Goal: Task Accomplishment & Management: Manage account settings

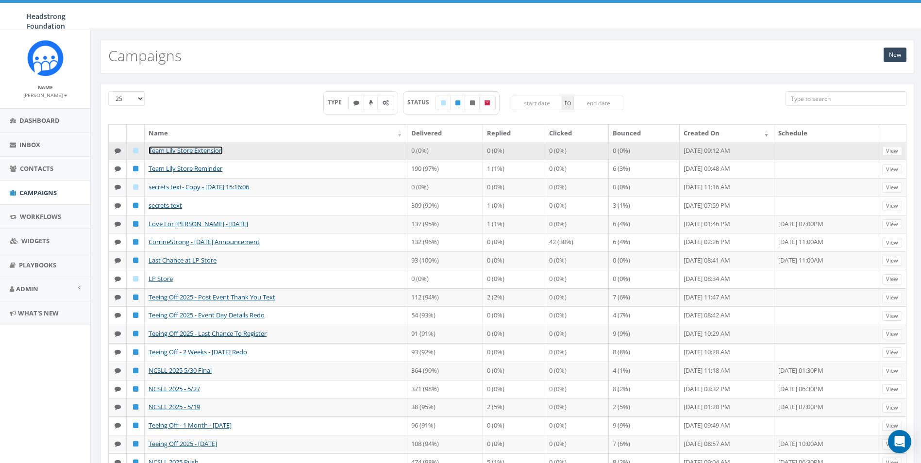
click at [215, 149] on link "Team Lily Store Extension" at bounding box center [186, 150] width 74 height 9
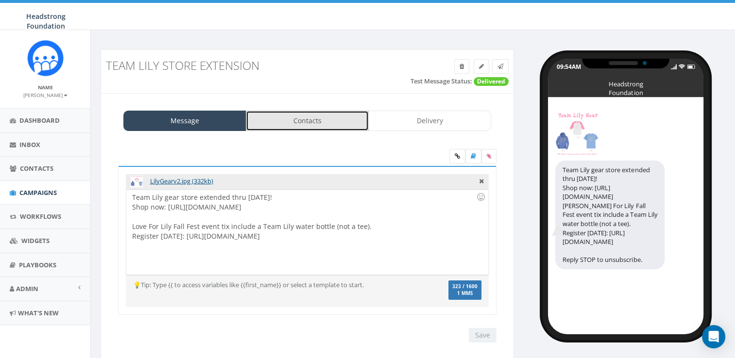
click at [345, 124] on link "Contacts" at bounding box center [307, 121] width 123 height 20
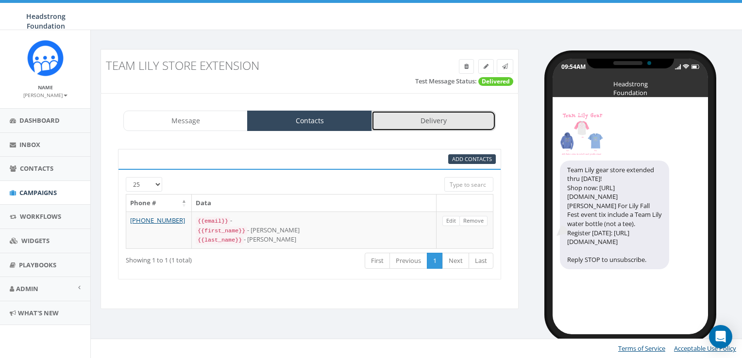
click at [455, 118] on link "Delivery" at bounding box center [433, 121] width 124 height 20
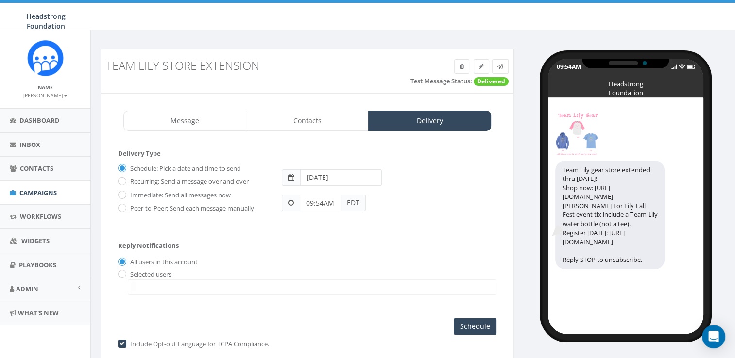
click at [222, 132] on div "Message Contacts Delivery LilyGearv2.jpg (332kb) Team Lily gear store extended …" at bounding box center [307, 238] width 413 height 291
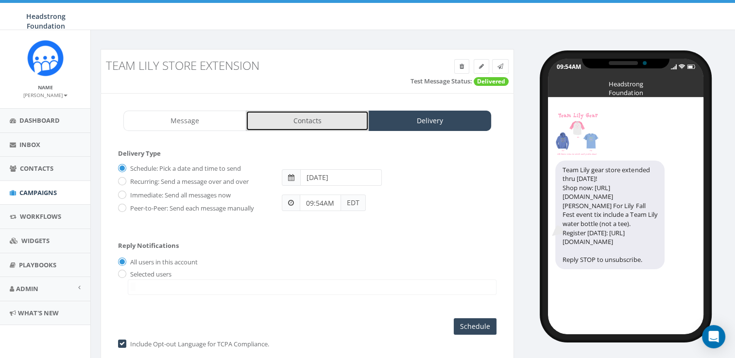
click at [307, 123] on link "Contacts" at bounding box center [307, 121] width 123 height 20
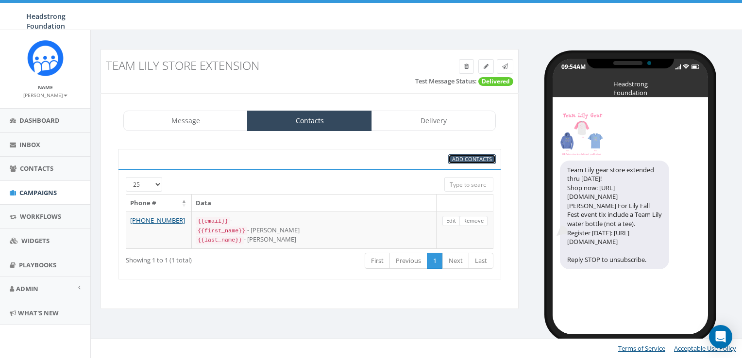
click at [488, 158] on span "Add Contacts" at bounding box center [472, 158] width 40 height 7
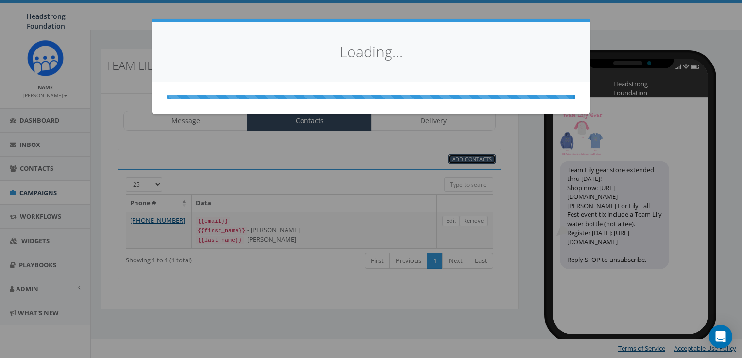
select select
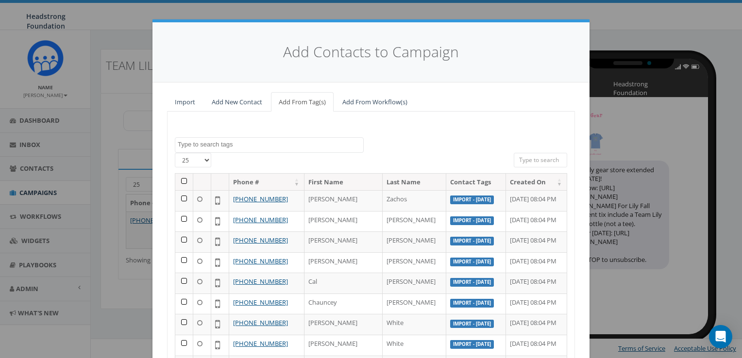
click at [233, 142] on textarea "Search" at bounding box center [270, 144] width 185 height 9
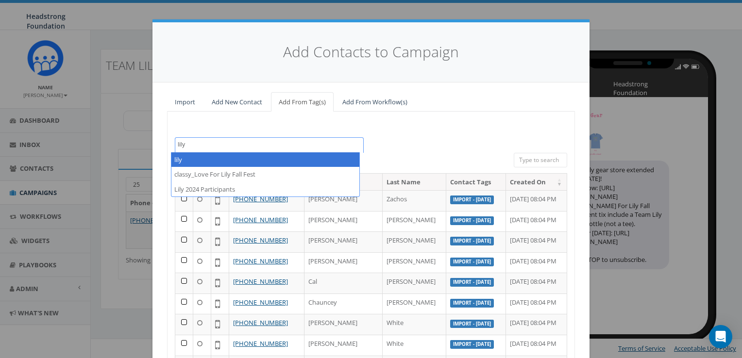
type textarea "lily"
select select "lily"
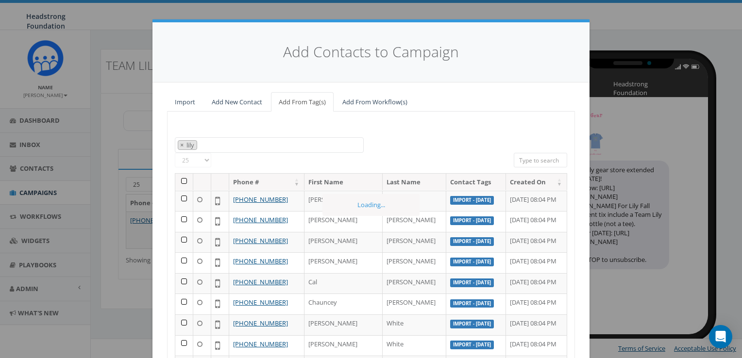
scroll to position [10063, 0]
click at [180, 145] on span "×" at bounding box center [181, 145] width 3 height 9
select select
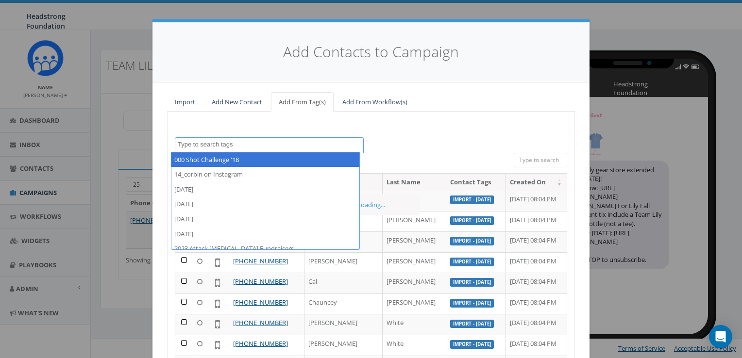
scroll to position [10062, 0]
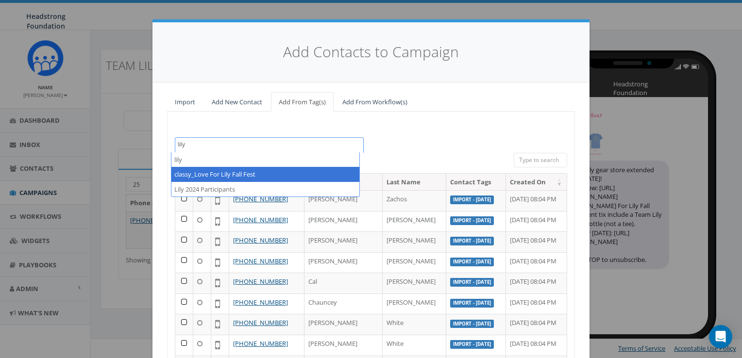
type textarea "lily"
select select "classy_Love For Lily Fall Fest"
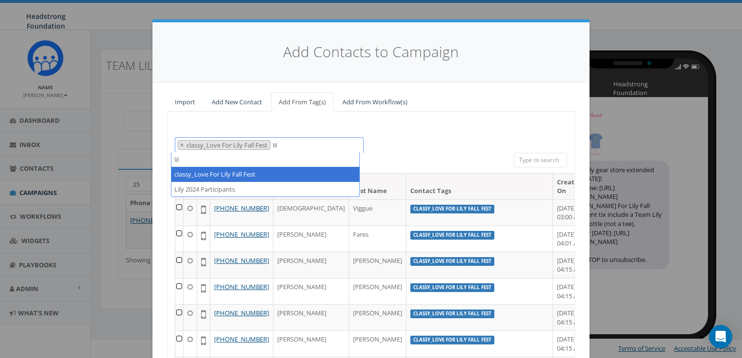
scroll to position [0, 0]
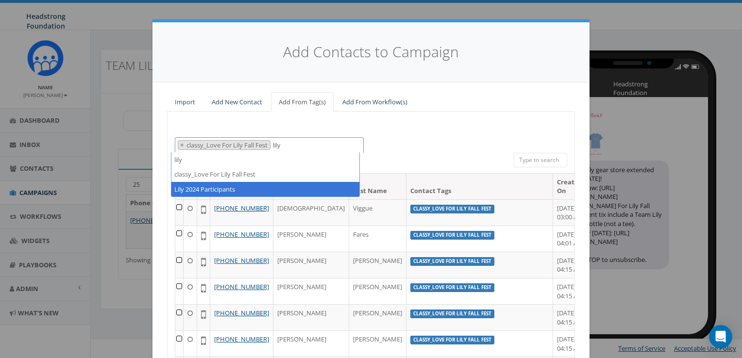
type textarea "lily"
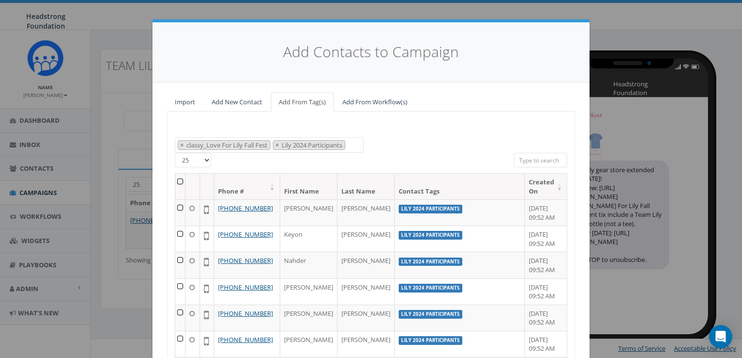
click at [176, 184] on th at bounding box center [180, 187] width 10 height 26
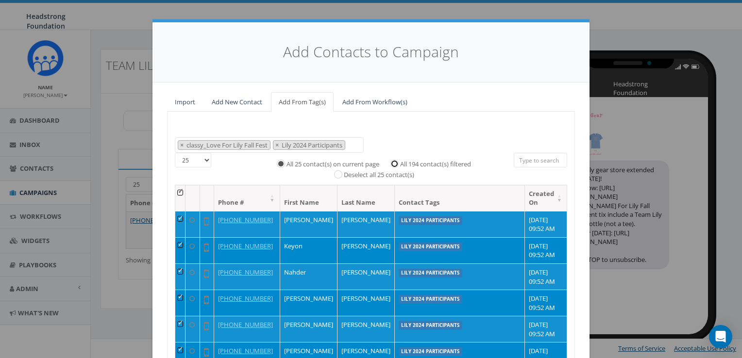
click at [395, 161] on input "All 194 contact(s) filtered" at bounding box center [397, 163] width 6 height 6
radio input "true"
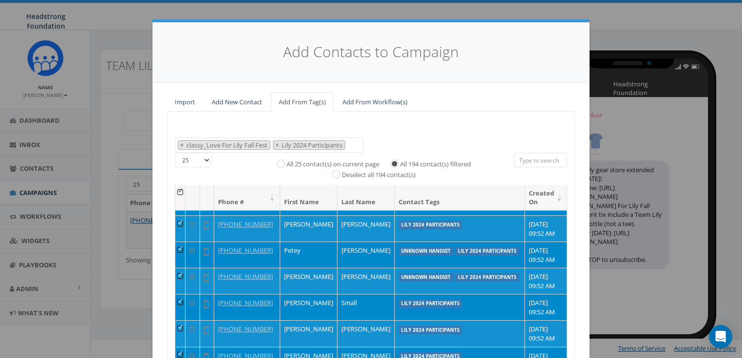
drag, startPoint x: 733, startPoint y: 138, endPoint x: 736, endPoint y: 152, distance: 14.5
click at [736, 152] on div "Add Contacts to Campaign Import Add New Contact Add From Tag(s) Add From Workfl…" at bounding box center [371, 179] width 742 height 358
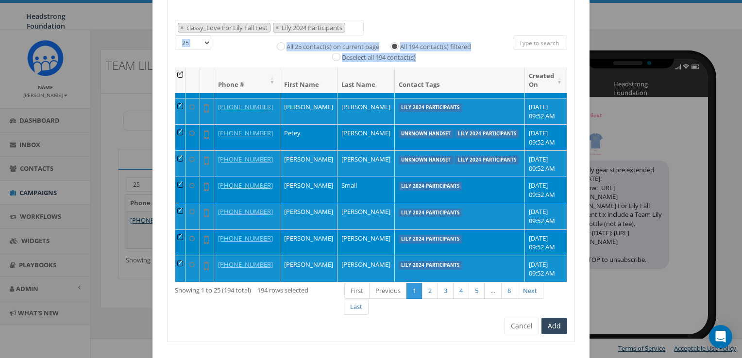
scroll to position [121, 0]
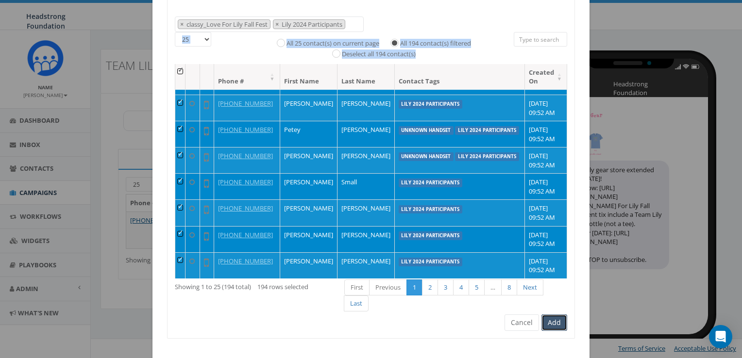
click at [556, 315] on button "Add" at bounding box center [554, 323] width 26 height 17
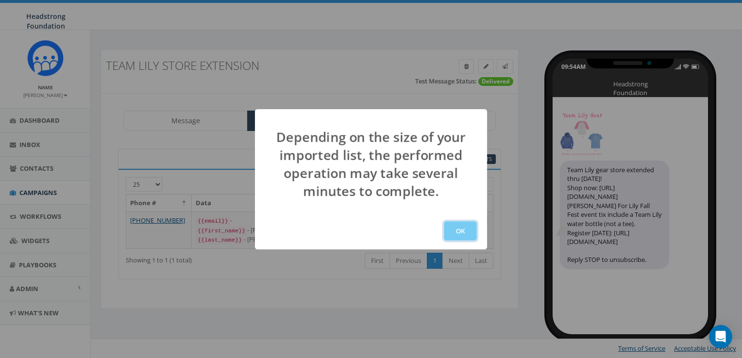
click at [468, 231] on button "OK" at bounding box center [460, 230] width 33 height 19
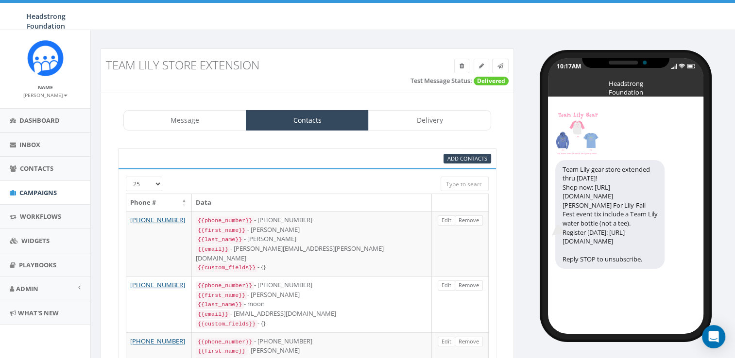
scroll to position [2, 0]
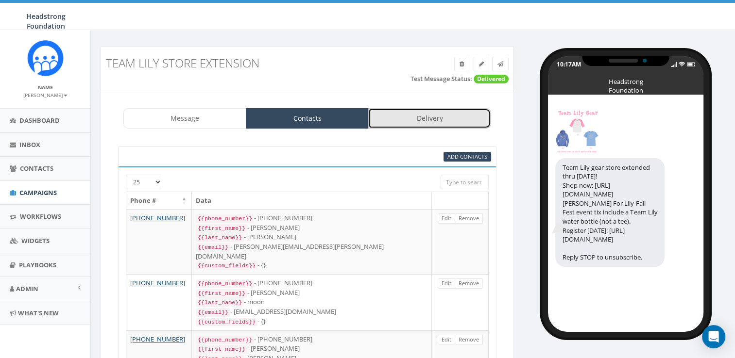
click at [418, 123] on link "Delivery" at bounding box center [429, 118] width 123 height 20
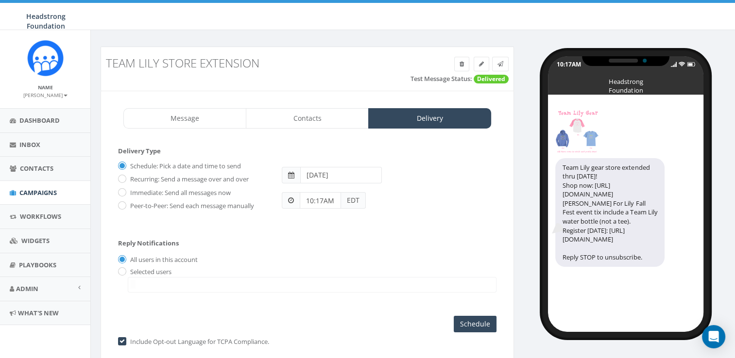
click at [181, 168] on label "Schedule: Pick a date and time to send" at bounding box center [184, 167] width 113 height 10
click at [124, 168] on input "Schedule: Pick a date and time to send" at bounding box center [121, 166] width 6 height 6
click at [324, 182] on input "[DATE]" at bounding box center [341, 175] width 82 height 17
click at [352, 269] on td "20" at bounding box center [353, 266] width 15 height 15
type input "[DATE]"
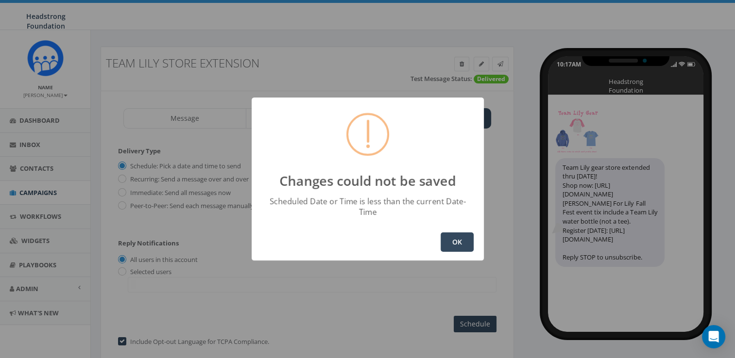
click at [448, 238] on button "OK" at bounding box center [456, 242] width 33 height 19
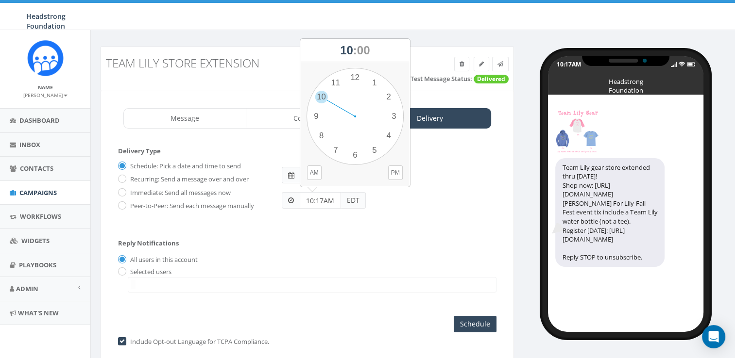
click at [330, 201] on input "10:17AM" at bounding box center [320, 200] width 41 height 17
click at [394, 170] on button "PM" at bounding box center [395, 173] width 15 height 15
click at [334, 150] on div "1 2 3 4 5 6 7 8 9 10 11 12 00 05 10 15 20 25 30 35 40 45 50 55" at bounding box center [354, 116] width 97 height 97
click at [319, 118] on div "1 2 3 4 5 6 7 8 9 10 11 12 00 05 10 15 20 25 30 35 40 45 50 55" at bounding box center [354, 116] width 97 height 97
type input "07:45PM"
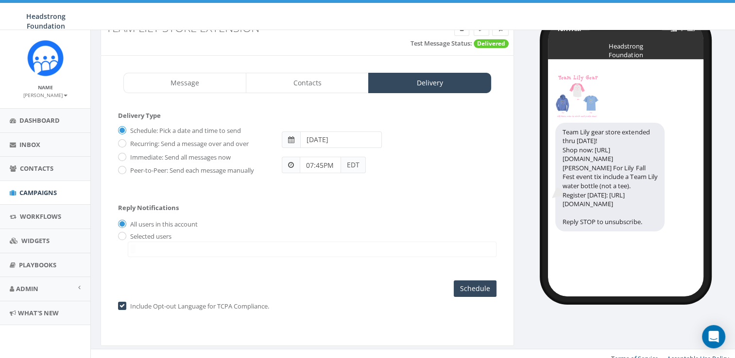
scroll to position [45, 0]
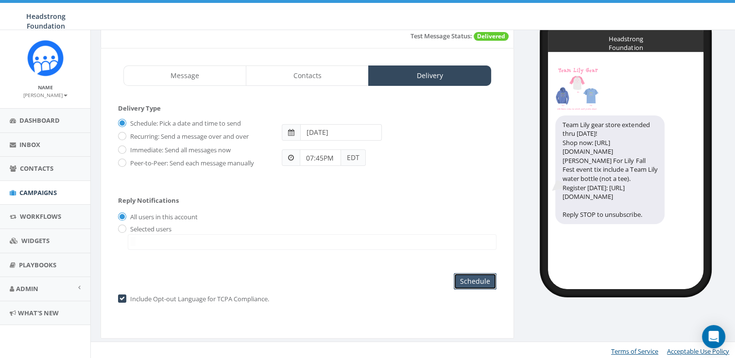
click at [471, 283] on input "Schedule" at bounding box center [475, 281] width 43 height 17
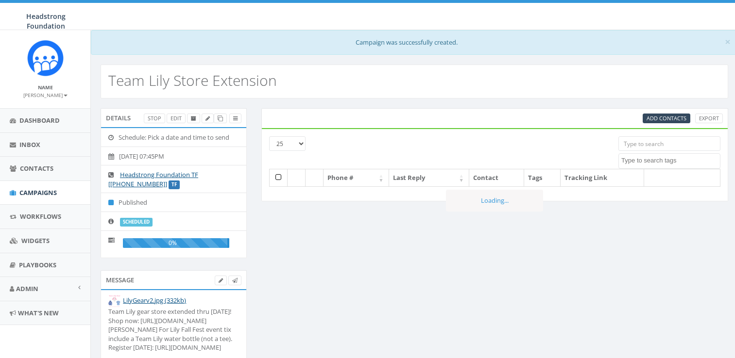
select select
